Goal: Transaction & Acquisition: Purchase product/service

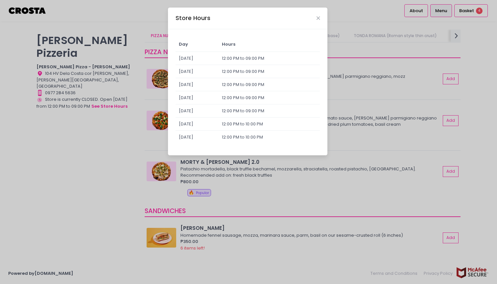
click at [119, 150] on div "Store Hours Day Hours [DATE] 12:00 PM to 09:00 PM [DATE] 12:00 PM to 09:00 PM […" at bounding box center [248, 142] width 497 height 284
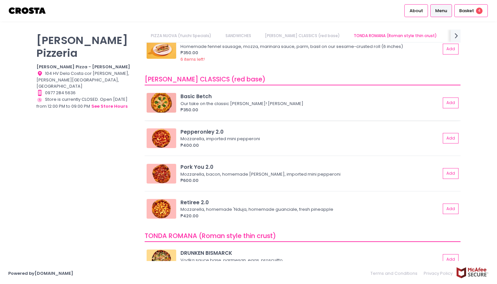
click at [225, 116] on div "Basic Betch Our take on the classic [PERSON_NAME]! Mozzarella, basil ₱350.00 Add" at bounding box center [303, 105] width 316 height 31
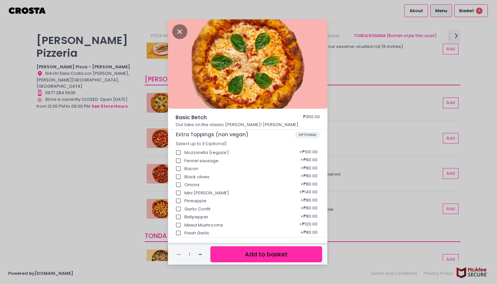
click at [280, 257] on button "Add to basket" at bounding box center [266, 255] width 112 height 16
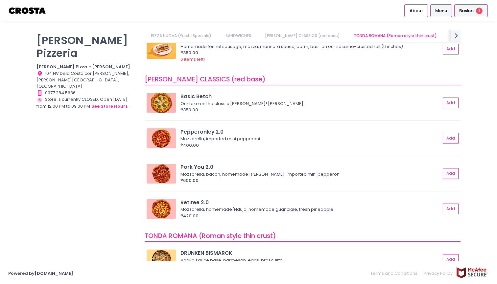
click at [469, 9] on span "Basket" at bounding box center [466, 11] width 15 height 7
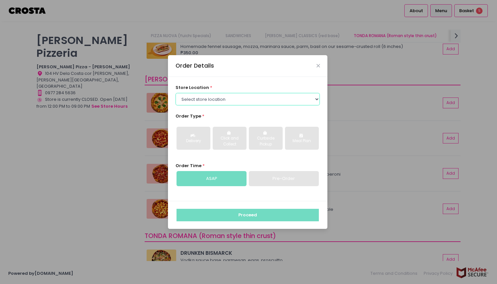
select select "65090bae48156caed44a5eb4"
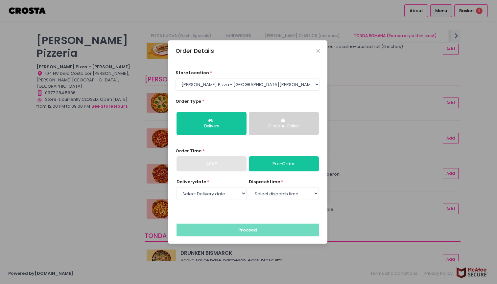
click at [216, 201] on div "Delivery date * Select Delivery date [DATE] [DATE] [DATE] [DATE] [DATE] [DATE] …" at bounding box center [248, 194] width 145 height 30
select select "[DATE]"
select select "14:30"
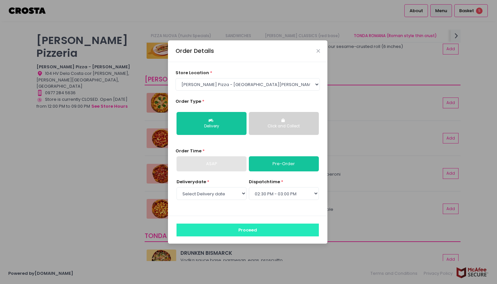
click at [263, 227] on button "Proceed" at bounding box center [248, 230] width 142 height 12
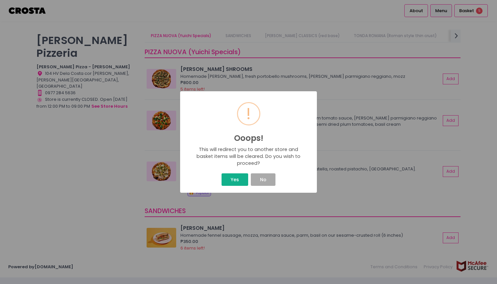
click at [237, 182] on button "Yes" at bounding box center [235, 180] width 26 height 12
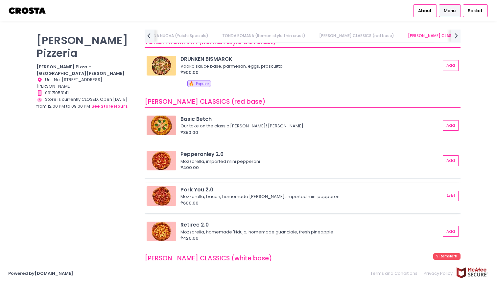
scroll to position [433, 0]
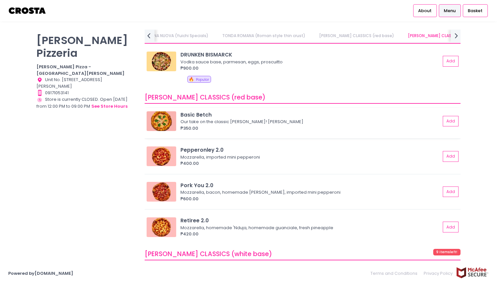
click at [219, 125] on div "₱350.00" at bounding box center [310, 128] width 260 height 7
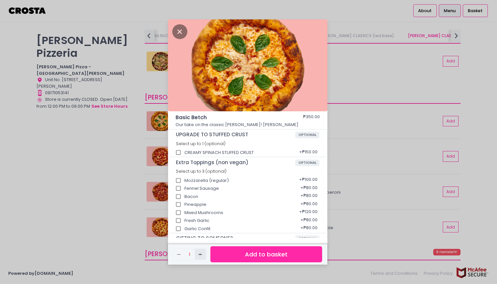
click at [201, 253] on icon "Add Created with Sketch." at bounding box center [200, 254] width 5 height 5
click at [254, 253] on button "Add to basket" at bounding box center [266, 255] width 112 height 16
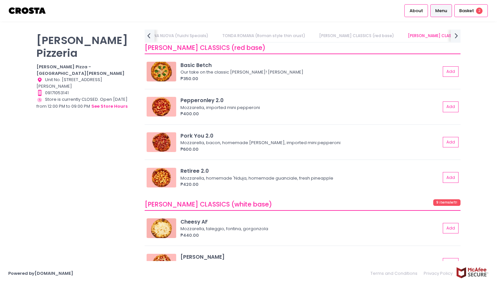
scroll to position [486, 0]
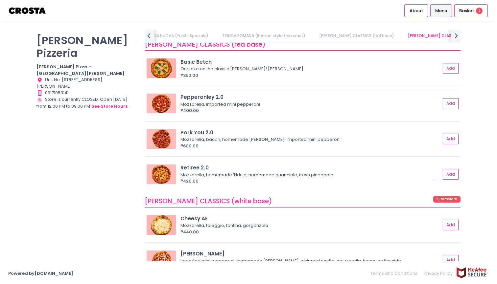
click at [200, 107] on div "₱400.00" at bounding box center [310, 110] width 260 height 7
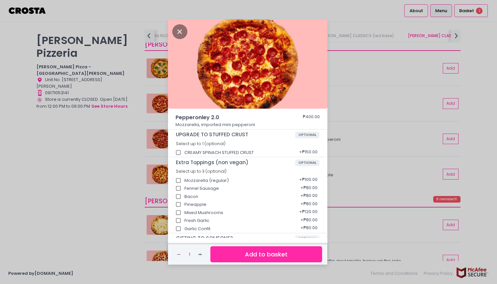
click at [255, 256] on button "Add to basket" at bounding box center [266, 255] width 112 height 16
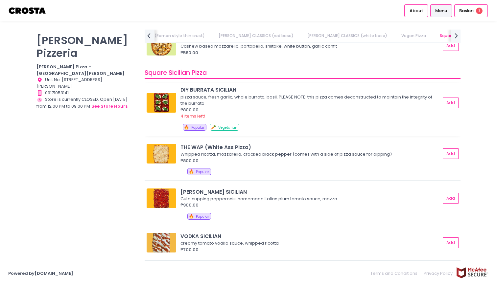
scroll to position [854, 0]
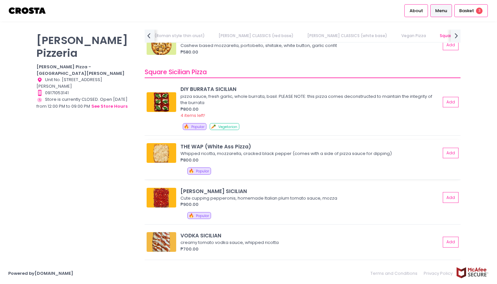
click at [220, 157] on div "₱800.00" at bounding box center [310, 160] width 260 height 7
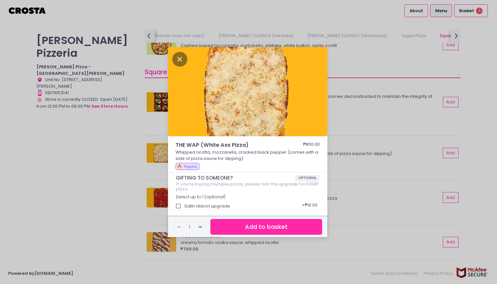
click at [257, 221] on button "Add to basket" at bounding box center [266, 227] width 112 height 16
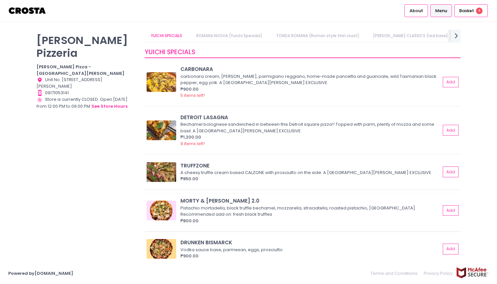
scroll to position [0, 0]
click at [173, 129] on img at bounding box center [162, 131] width 30 height 20
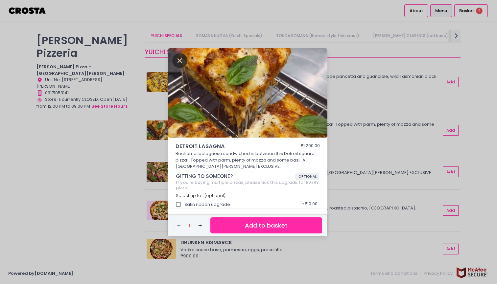
click at [181, 60] on icon "Close" at bounding box center [179, 60] width 15 height 15
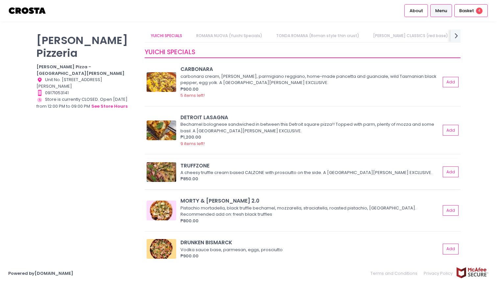
click at [200, 171] on div "A cheesy truffle cream based CALZONE with prosciutto on the side. A SAN JUAN EX…" at bounding box center [309, 173] width 258 height 7
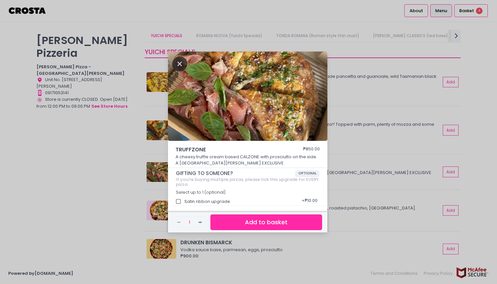
click at [178, 62] on icon "Close" at bounding box center [179, 64] width 15 height 15
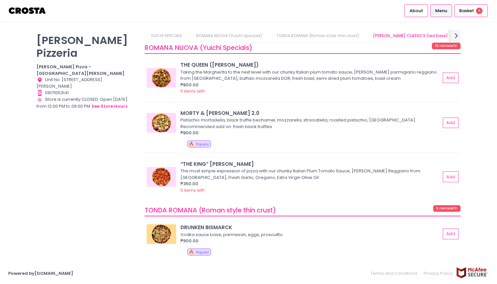
scroll to position [258, 0]
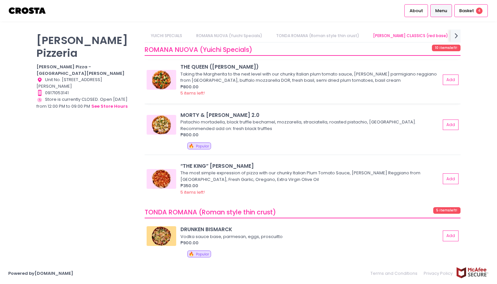
click at [163, 84] on img at bounding box center [162, 80] width 30 height 20
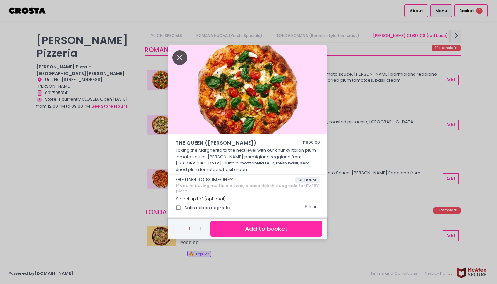
click at [178, 57] on icon "Close" at bounding box center [179, 57] width 15 height 15
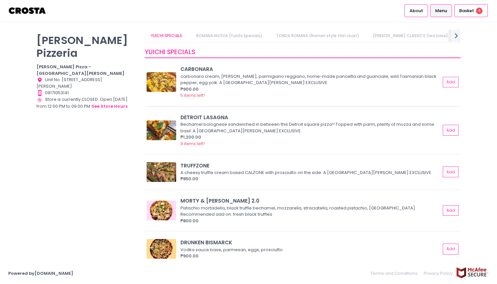
scroll to position [0, 0]
click at [476, 10] on div "Basket 4" at bounding box center [471, 10] width 34 height 13
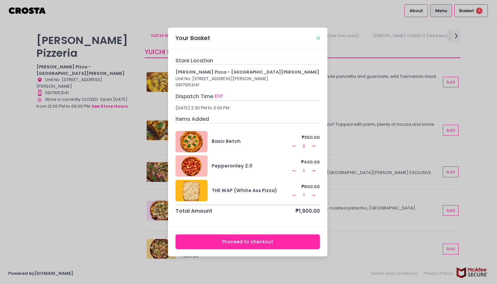
click at [317, 37] on icon "Close" at bounding box center [318, 38] width 3 height 5
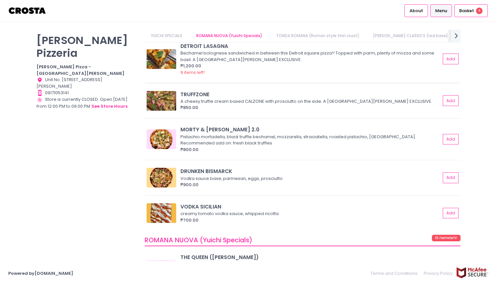
scroll to position [96, 0]
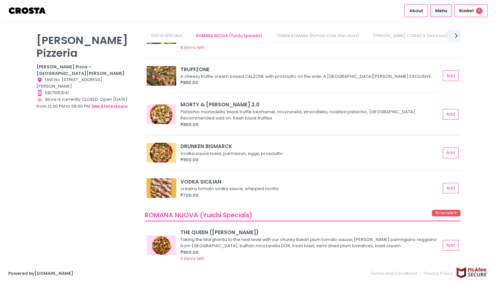
click at [244, 122] on div "₱800.00" at bounding box center [310, 125] width 260 height 7
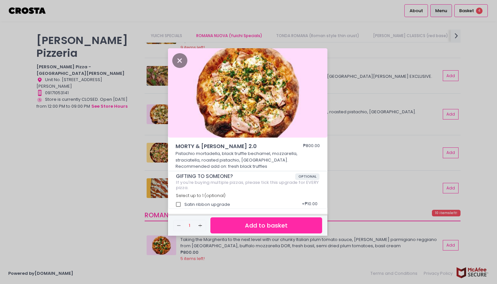
click at [271, 228] on button "Add to basket" at bounding box center [266, 226] width 112 height 16
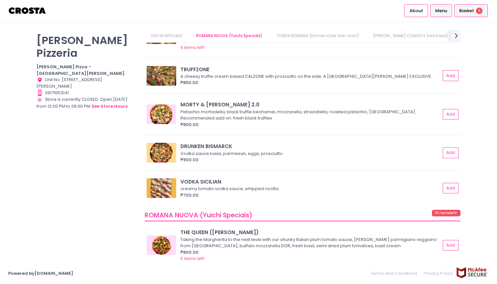
click at [470, 13] on span "Basket" at bounding box center [466, 11] width 15 height 7
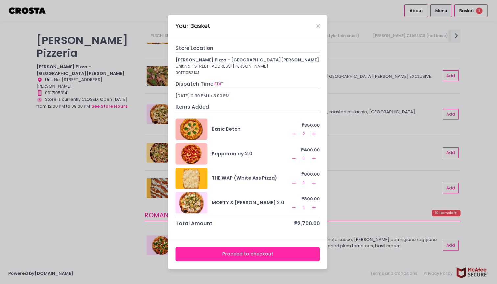
scroll to position [0, 0]
click at [295, 209] on icon "Remove Created with Sketch." at bounding box center [293, 207] width 5 height 5
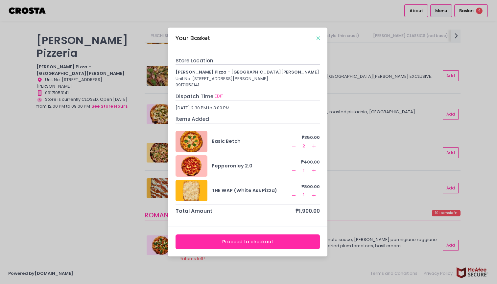
click at [317, 37] on icon "Close" at bounding box center [318, 38] width 3 height 5
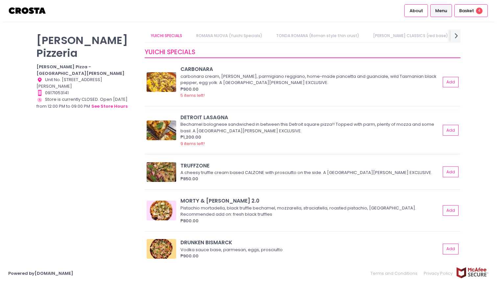
click at [246, 132] on div "Bechamel bolognese sandwiched in between this Detroit square pizza!! Topped wit…" at bounding box center [309, 127] width 258 height 13
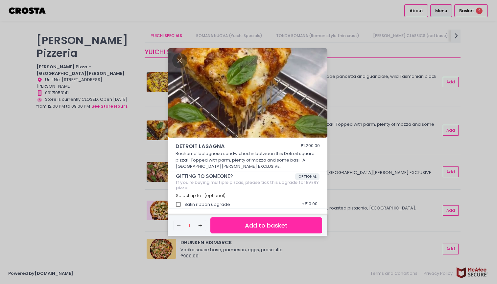
scroll to position [2, 0]
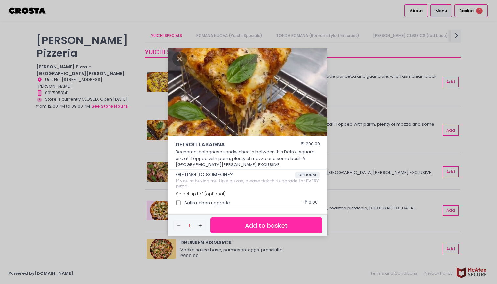
click at [260, 224] on button "Add to basket" at bounding box center [266, 226] width 112 height 16
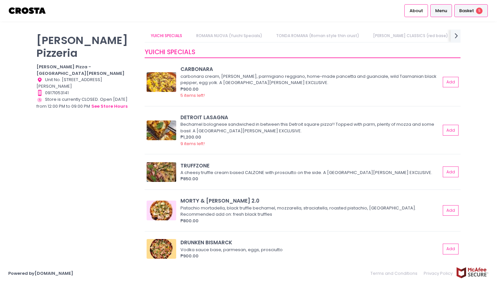
click at [475, 13] on div "Basket 5" at bounding box center [471, 10] width 34 height 13
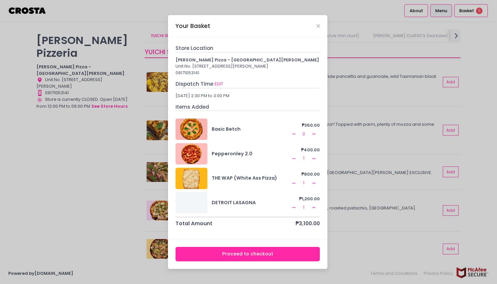
scroll to position [0, 0]
click at [293, 161] on icon "Remove Created with Sketch." at bounding box center [293, 158] width 5 height 5
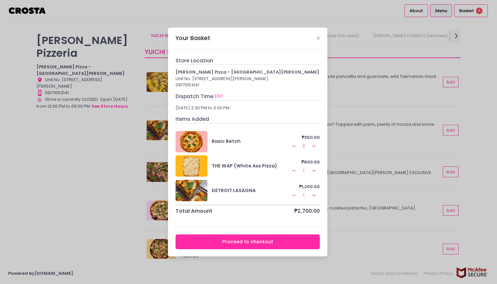
click at [252, 245] on button "Proceed to checkout" at bounding box center [248, 242] width 145 height 15
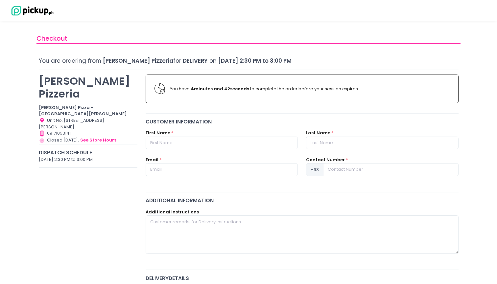
click at [182, 150] on div "First Name *" at bounding box center [222, 143] width 160 height 27
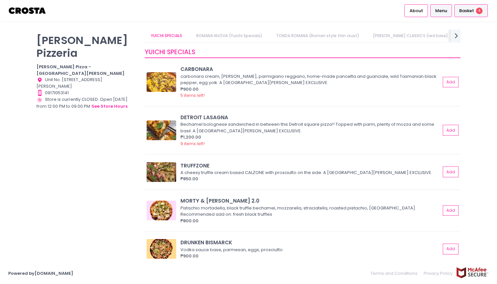
click at [464, 11] on span "Basket" at bounding box center [466, 11] width 15 height 7
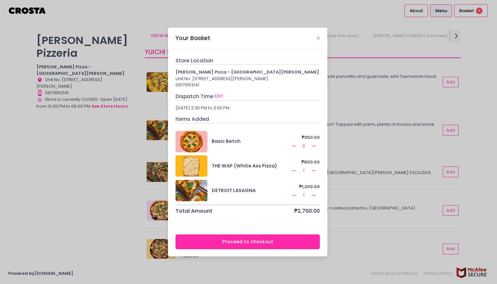
click at [213, 63] on div "Store Location Crosta Pizza - San Juan Unit No. OS2-002, Ground Floor, O-Square…" at bounding box center [248, 73] width 145 height 32
click at [195, 57] on div "Store Location" at bounding box center [248, 61] width 145 height 8
click at [195, 77] on div "Unit No. OS2-002, Ground Floor, O-Square 2 Mall, San Juan, Metro Manila" at bounding box center [248, 79] width 145 height 7
click at [88, 27] on div "Your Basket Store Location Crosta Pizza - San Juan Unit No. OS2-002, Ground Flo…" at bounding box center [248, 142] width 497 height 284
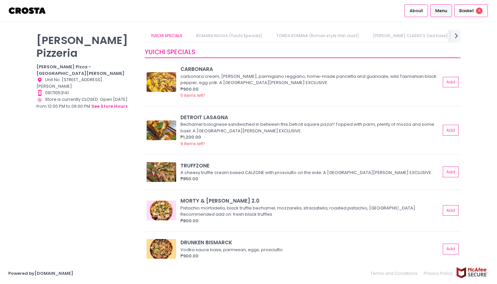
click at [72, 64] on b "[PERSON_NAME] Pizza - [GEOGRAPHIC_DATA][PERSON_NAME]" at bounding box center [80, 70] width 88 height 13
